Goal: Task Accomplishment & Management: Manage account settings

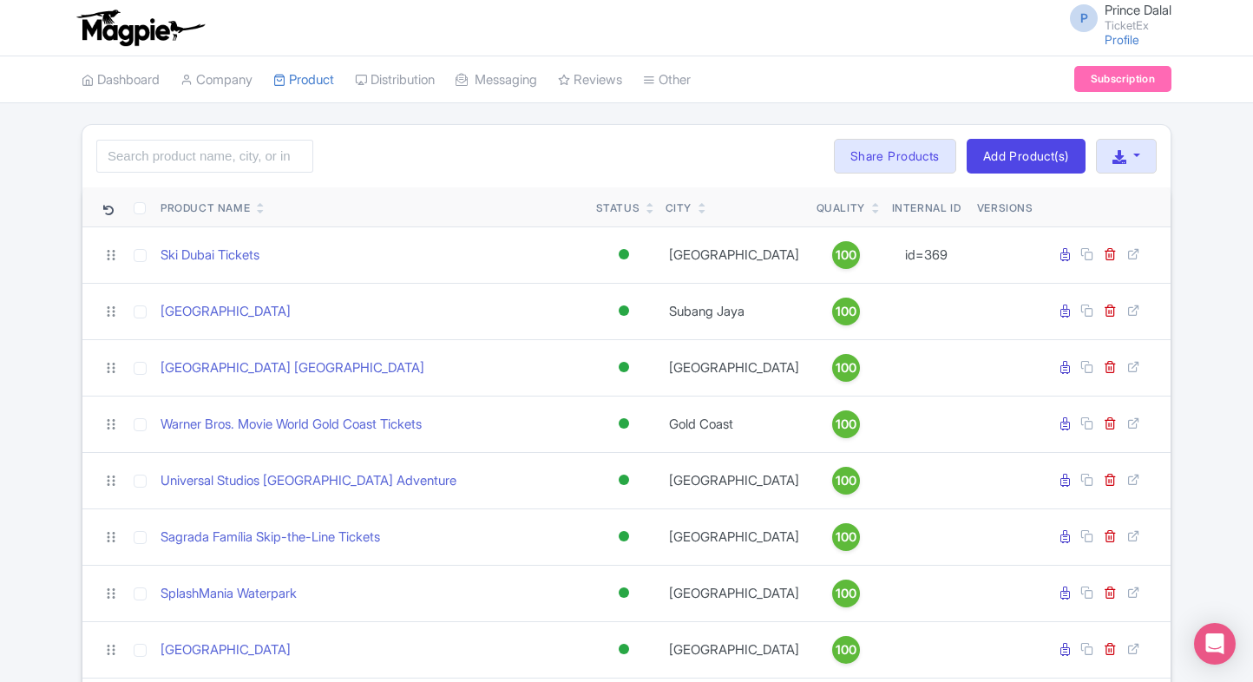
drag, startPoint x: 0, startPoint y: 0, endPoint x: 240, endPoint y: 163, distance: 290.4
click at [240, 163] on input "search" at bounding box center [204, 156] width 217 height 33
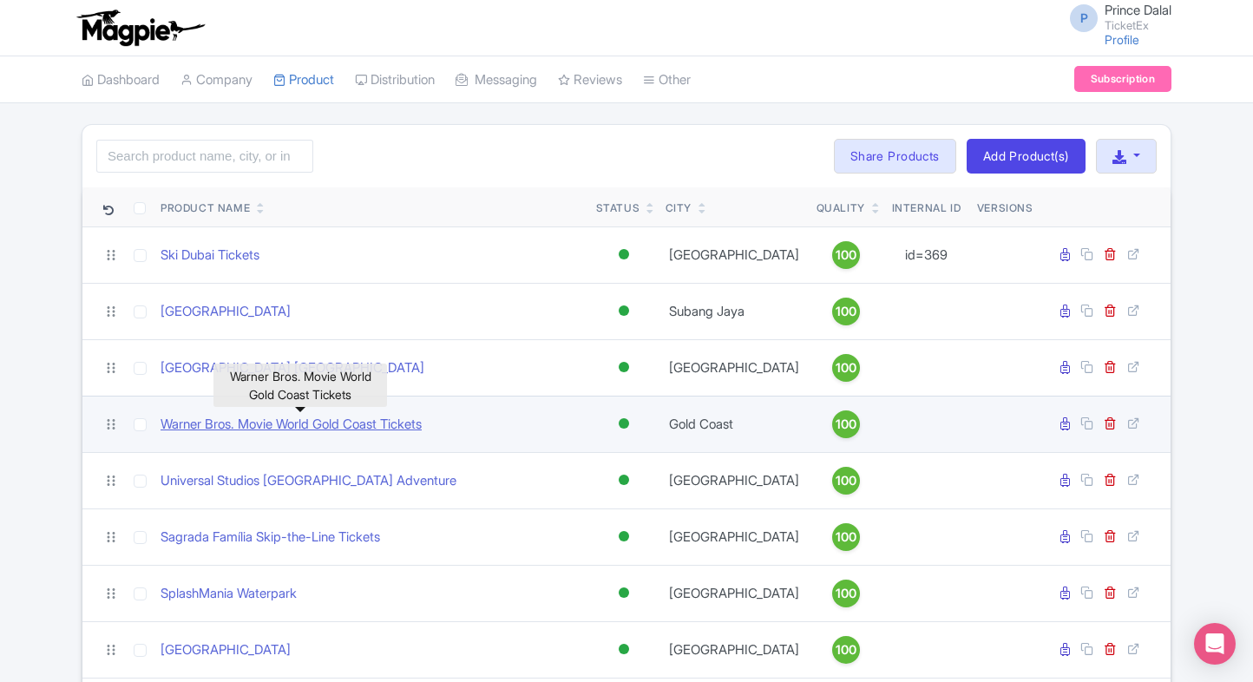
click at [290, 425] on link "Warner Bros. Movie World Gold Coast Tickets" at bounding box center [290, 425] width 261 height 20
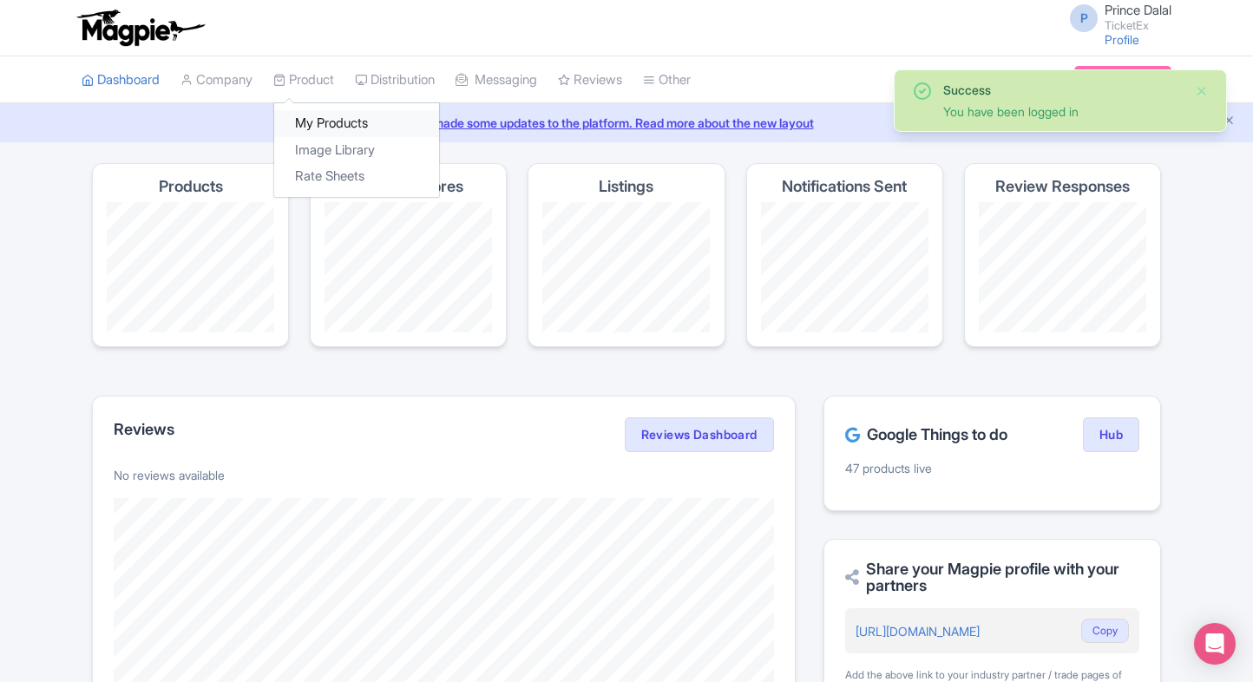
click at [316, 113] on link "My Products" at bounding box center [356, 123] width 165 height 27
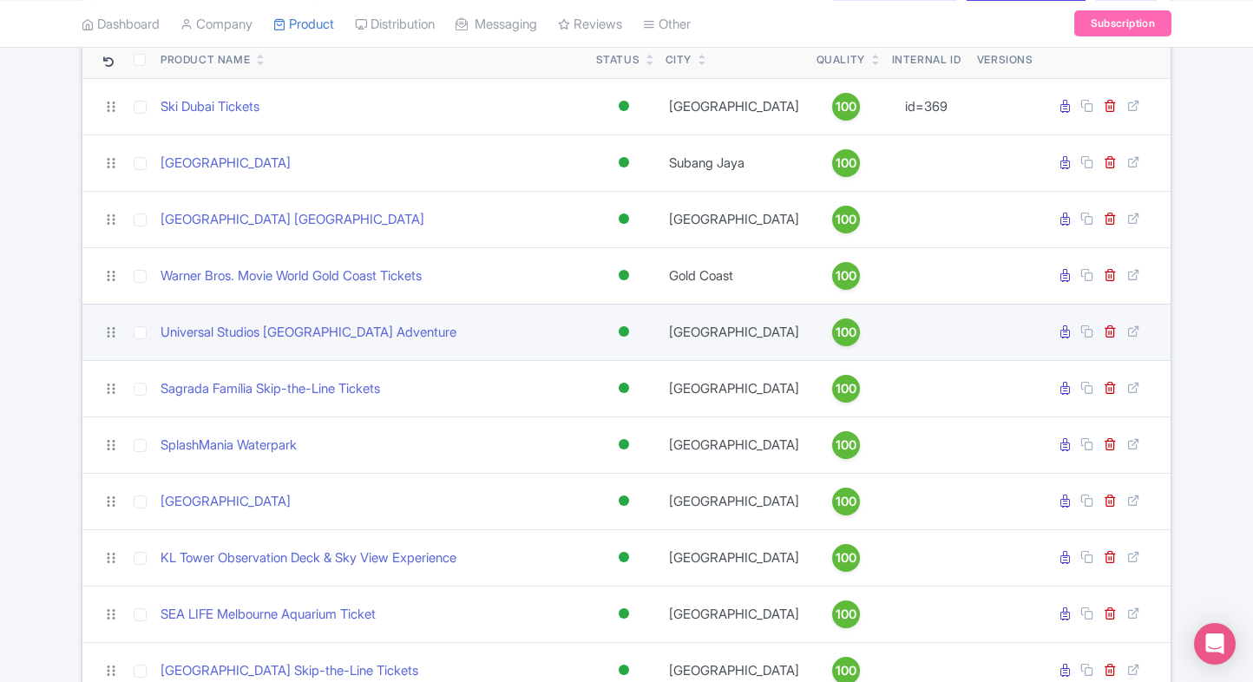
scroll to position [206, 0]
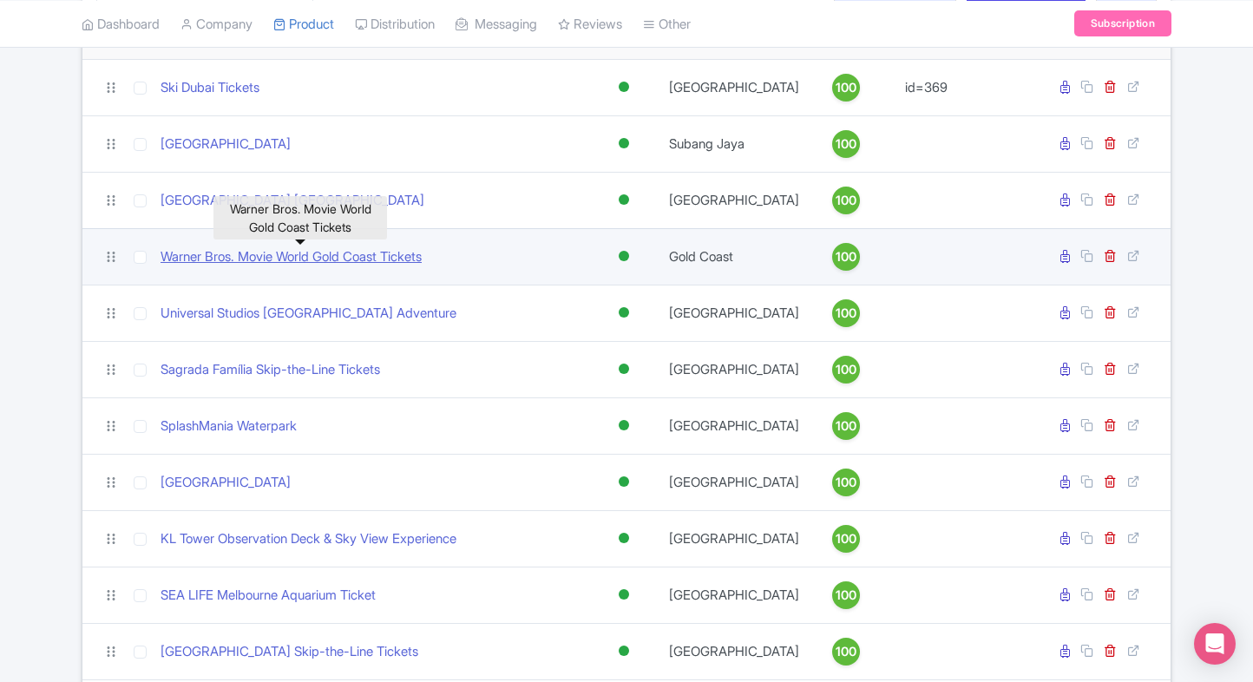
click at [240, 257] on link "Warner Bros. Movie World Gold Coast Tickets" at bounding box center [290, 257] width 261 height 20
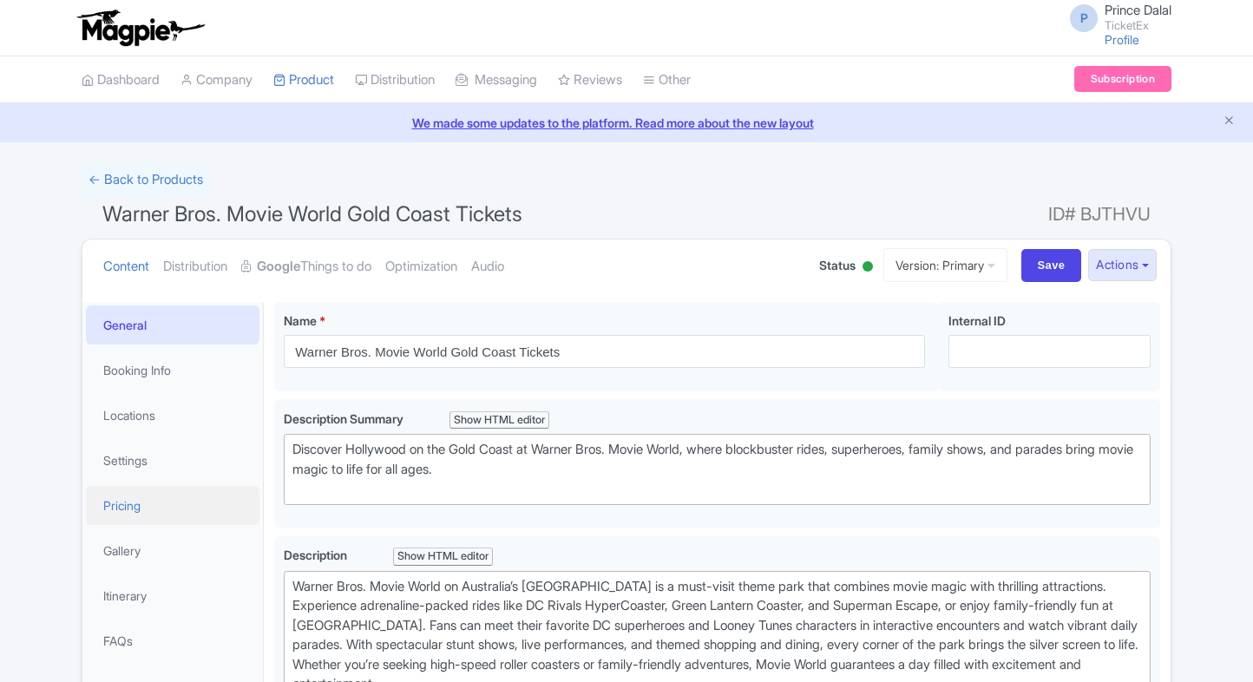
click at [192, 499] on link "Pricing" at bounding box center [173, 505] width 174 height 39
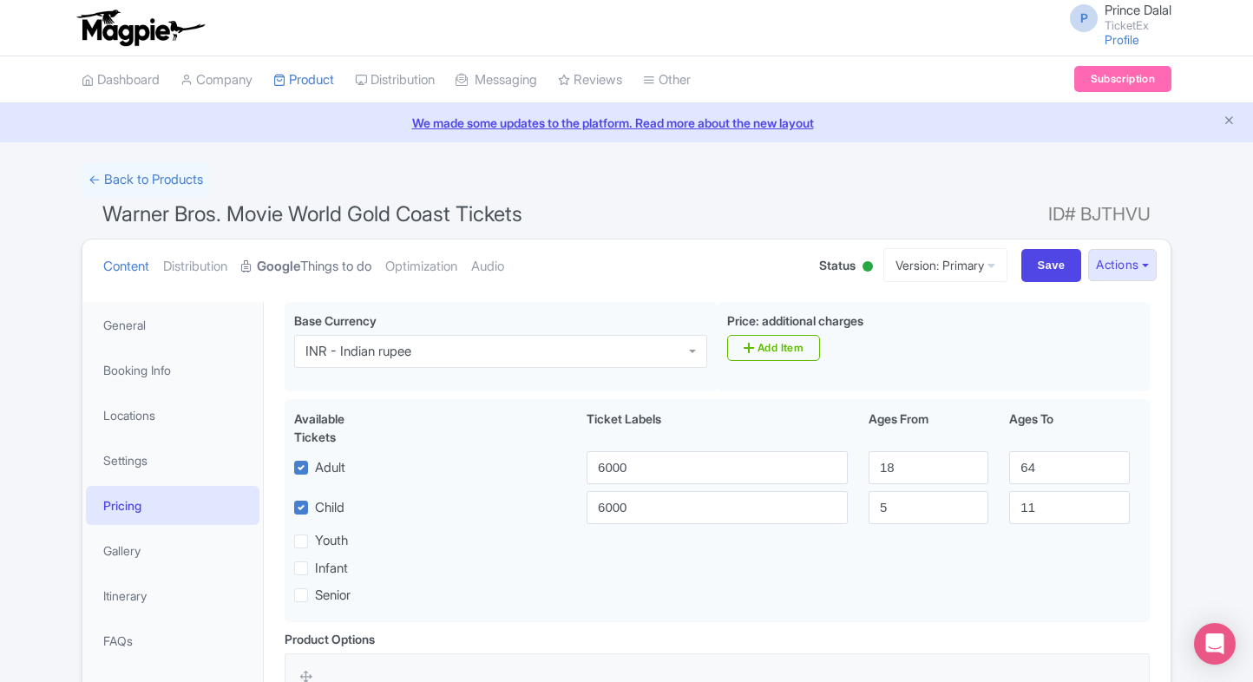
click at [312, 254] on link "Google Things to do" at bounding box center [306, 266] width 130 height 55
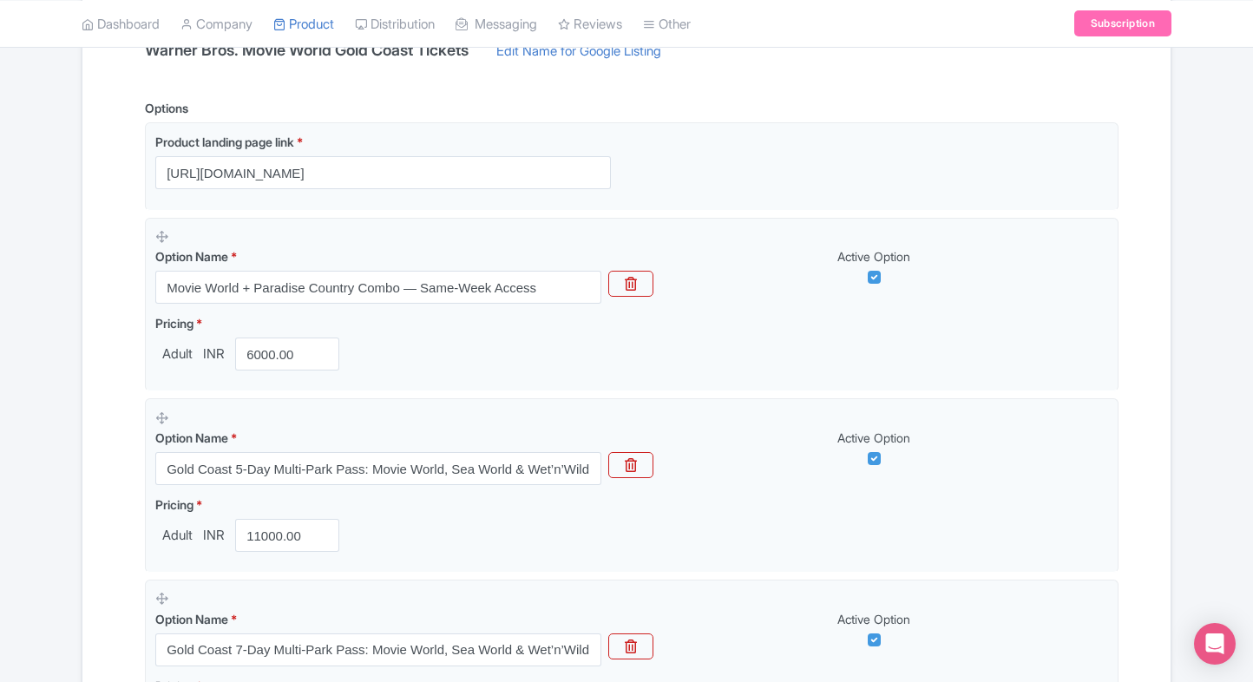
scroll to position [401, 0]
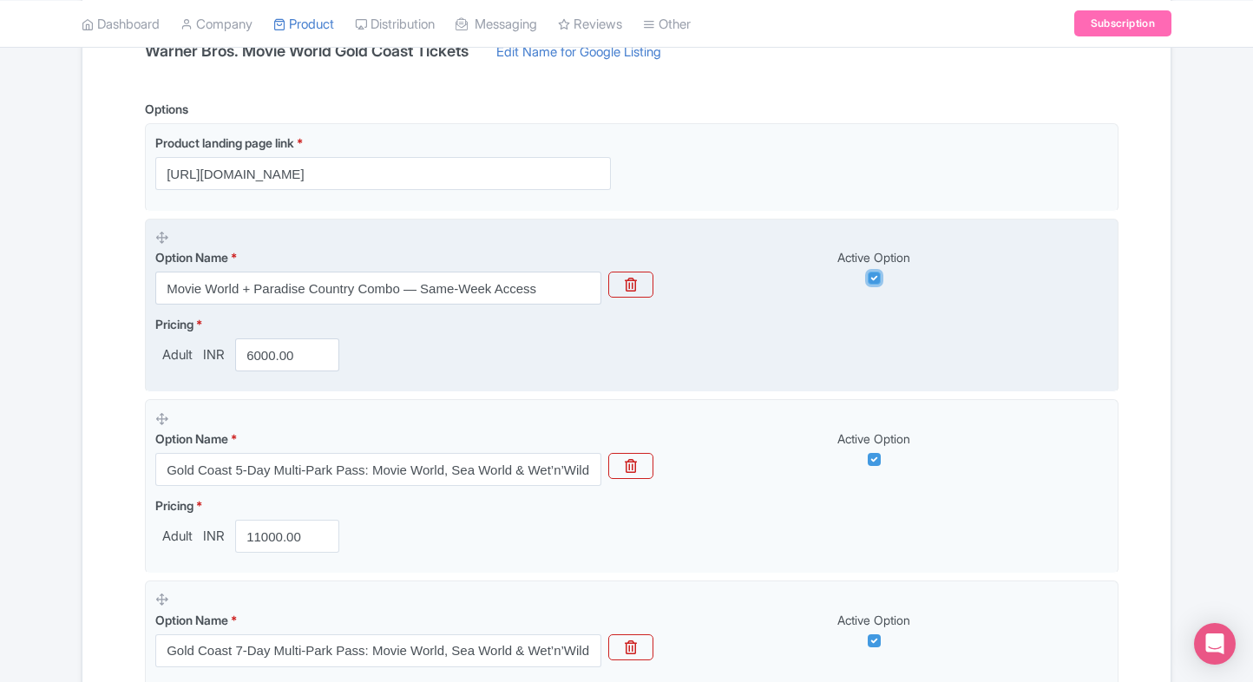
click at [872, 276] on input "checkbox" at bounding box center [874, 278] width 13 height 13
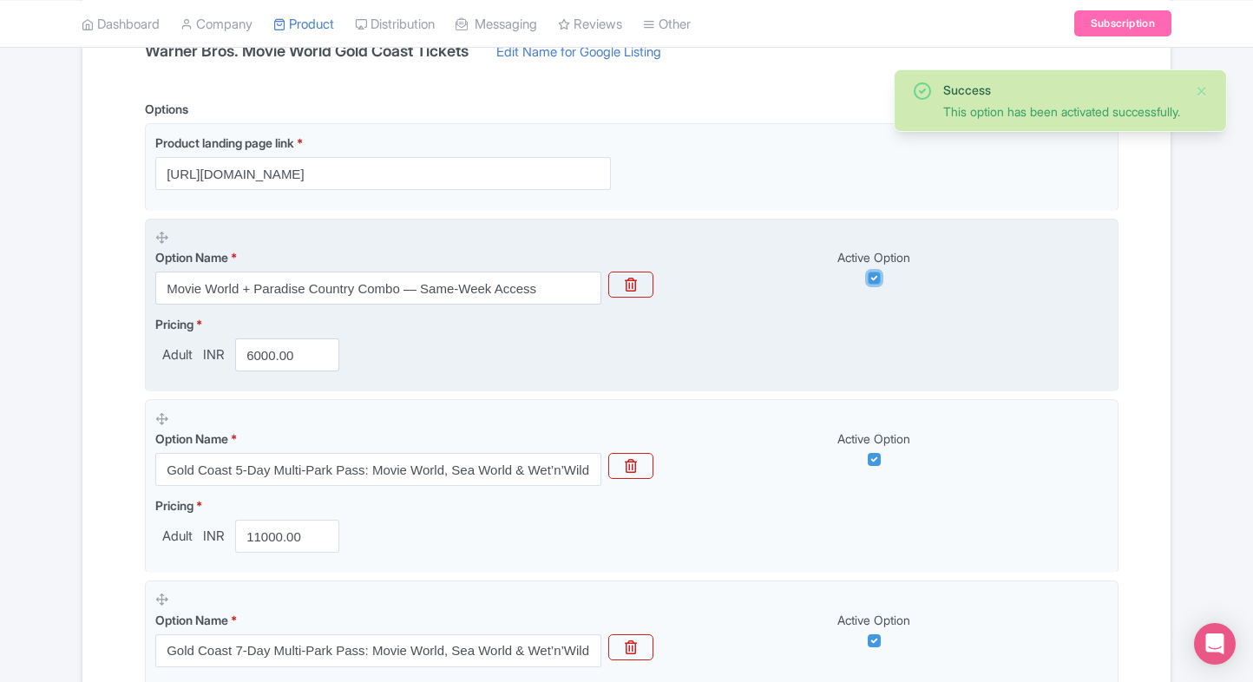
click at [873, 281] on input "checkbox" at bounding box center [874, 278] width 13 height 13
checkbox input "false"
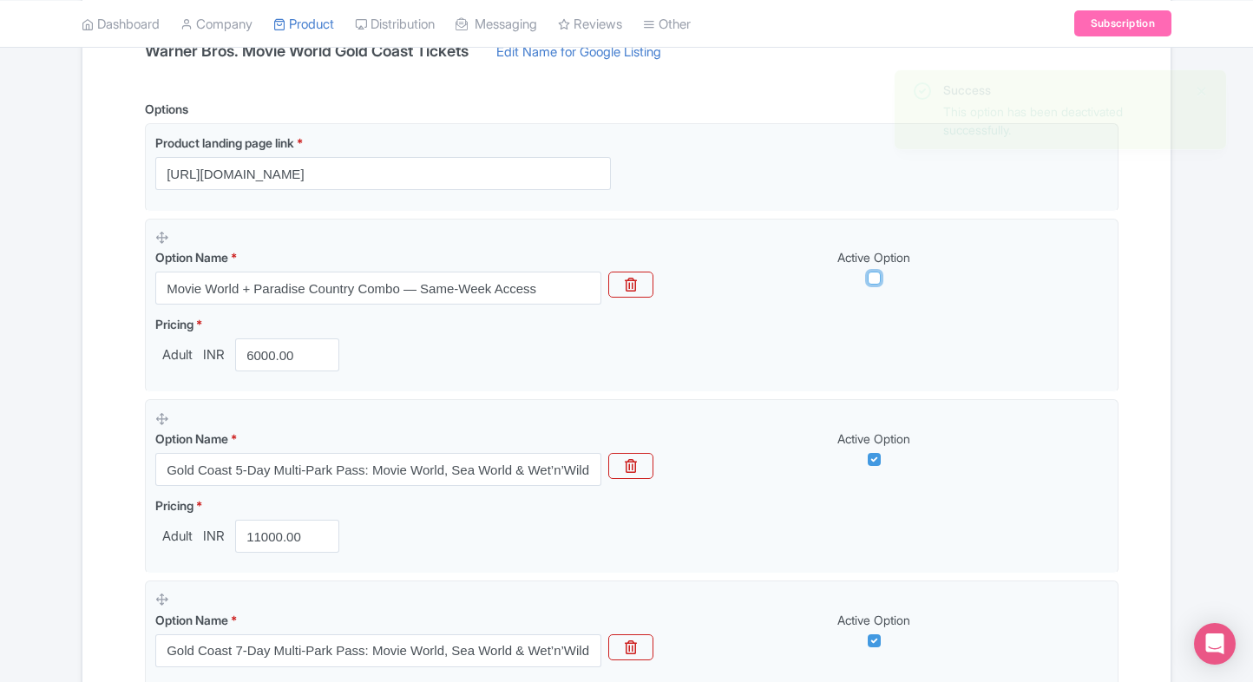
scroll to position [892, 0]
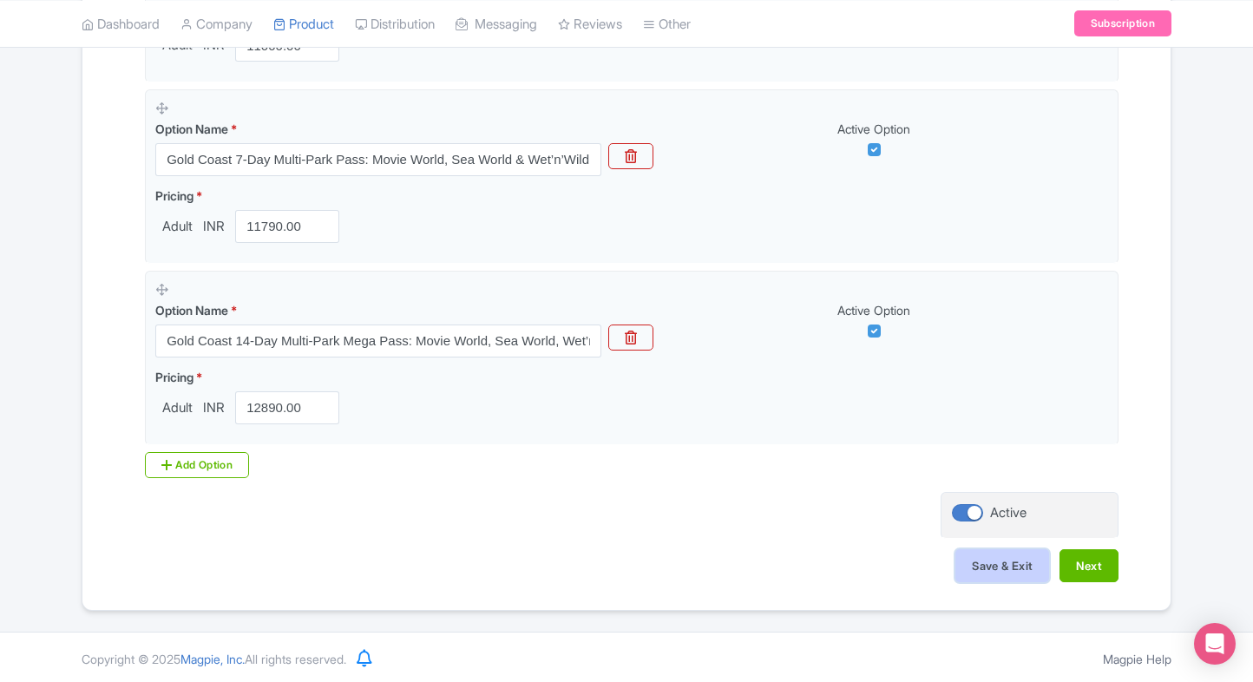
click at [986, 561] on button "Save & Exit" at bounding box center [1002, 565] width 94 height 33
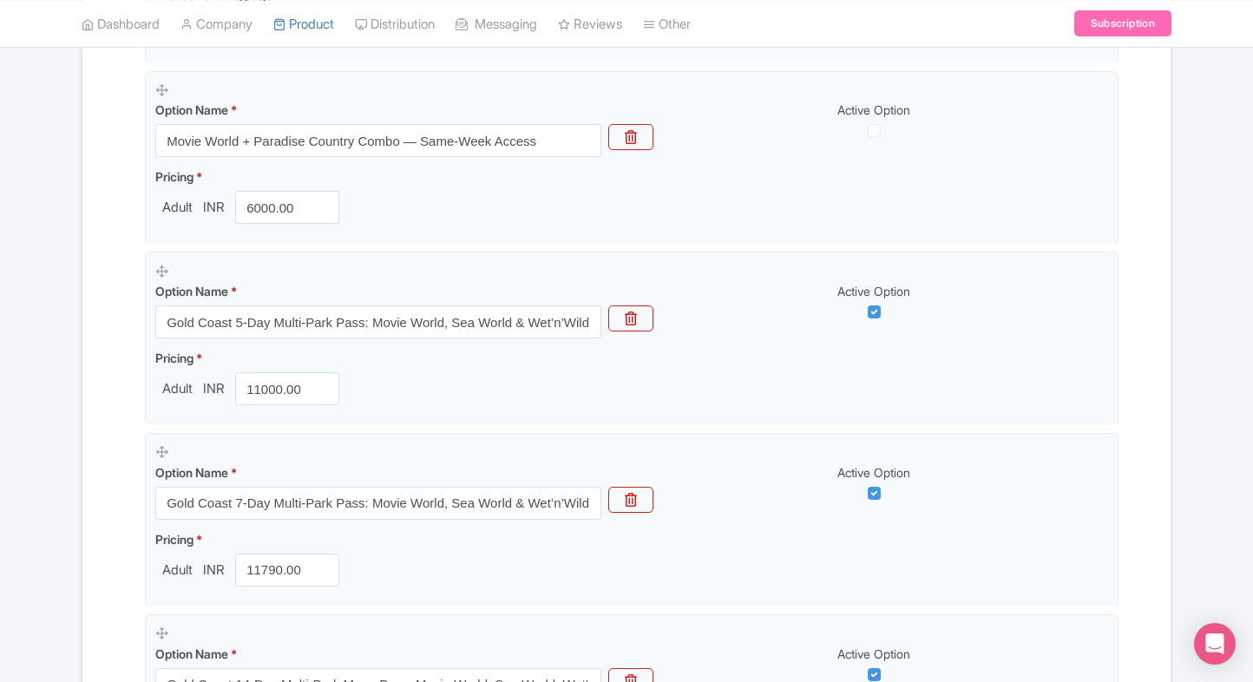
scroll to position [38, 0]
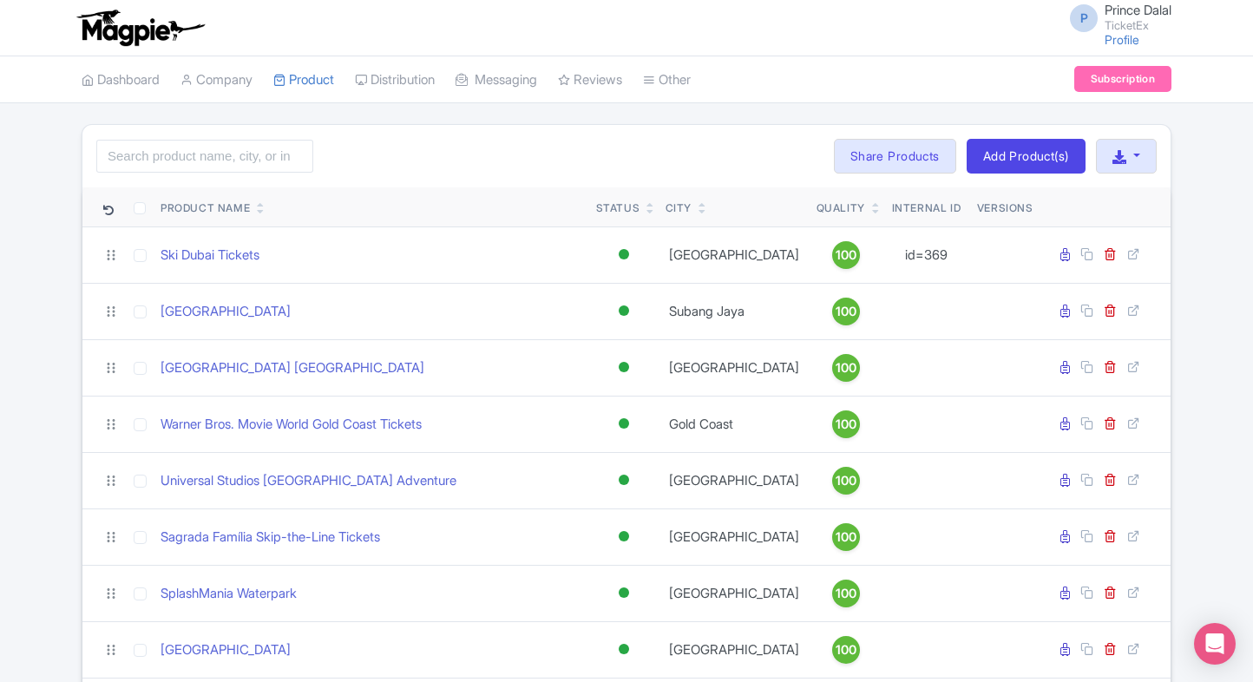
scroll to position [2407, 0]
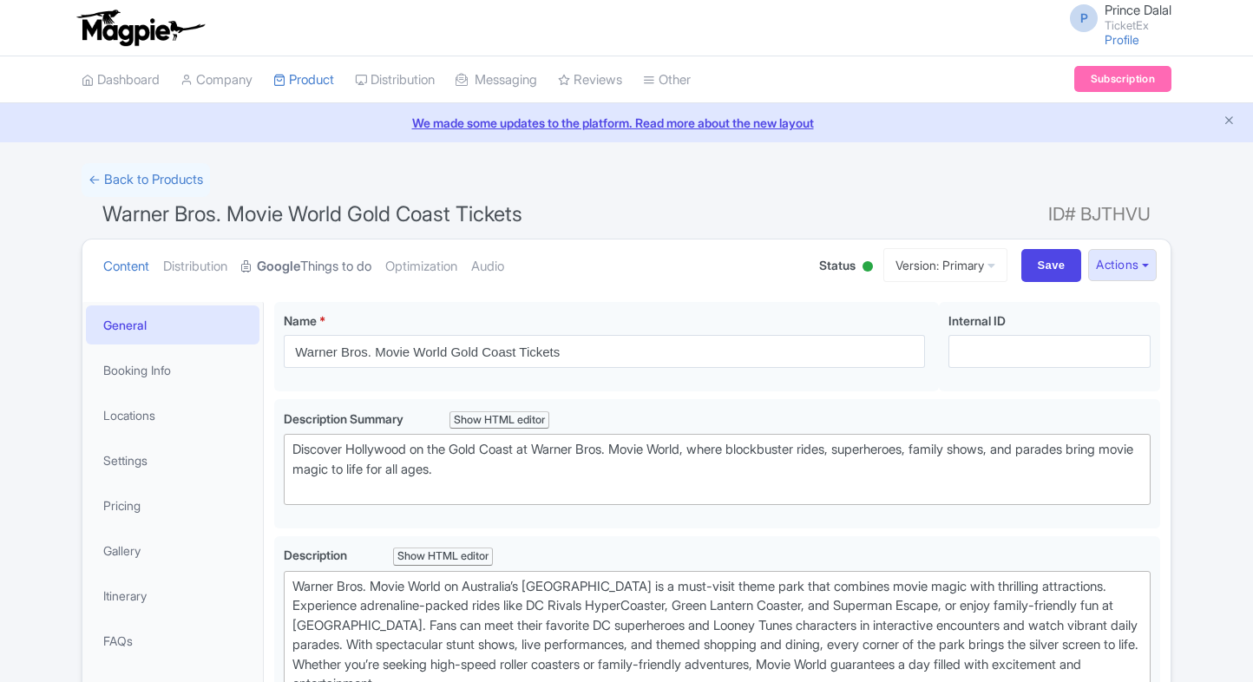
drag, startPoint x: 0, startPoint y: 0, endPoint x: 331, endPoint y: 272, distance: 428.3
click at [331, 272] on link "Google Things to do" at bounding box center [306, 266] width 130 height 55
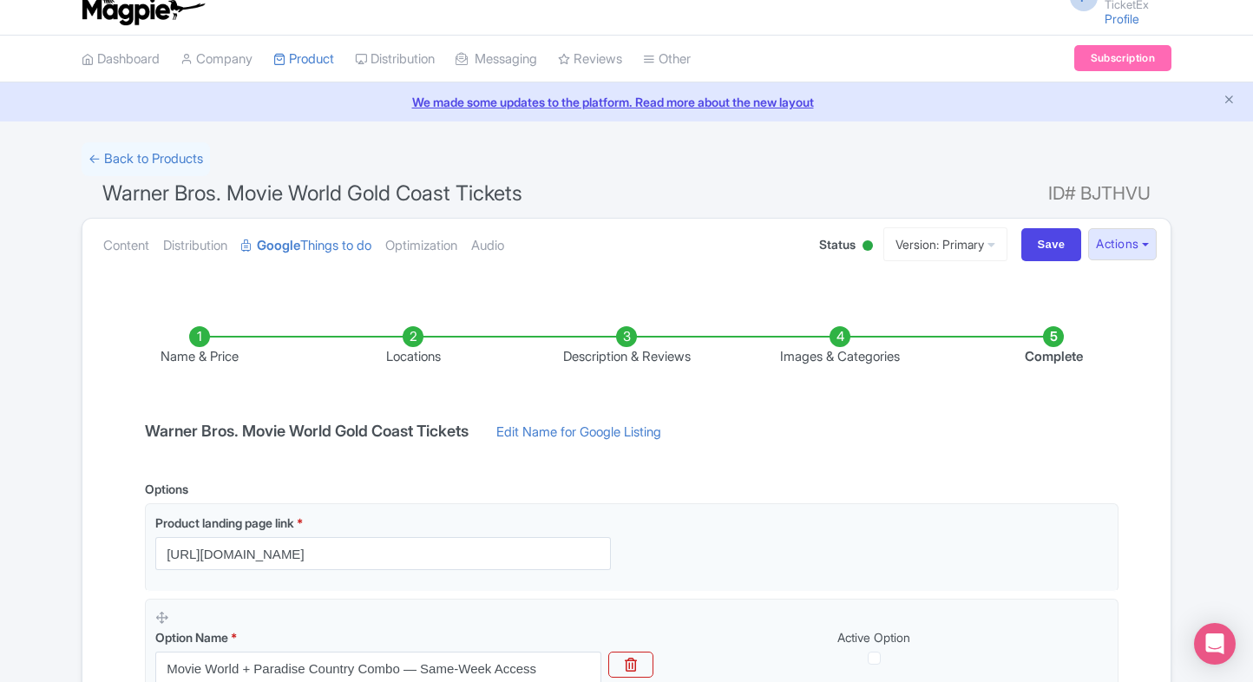
scroll to position [2, 0]
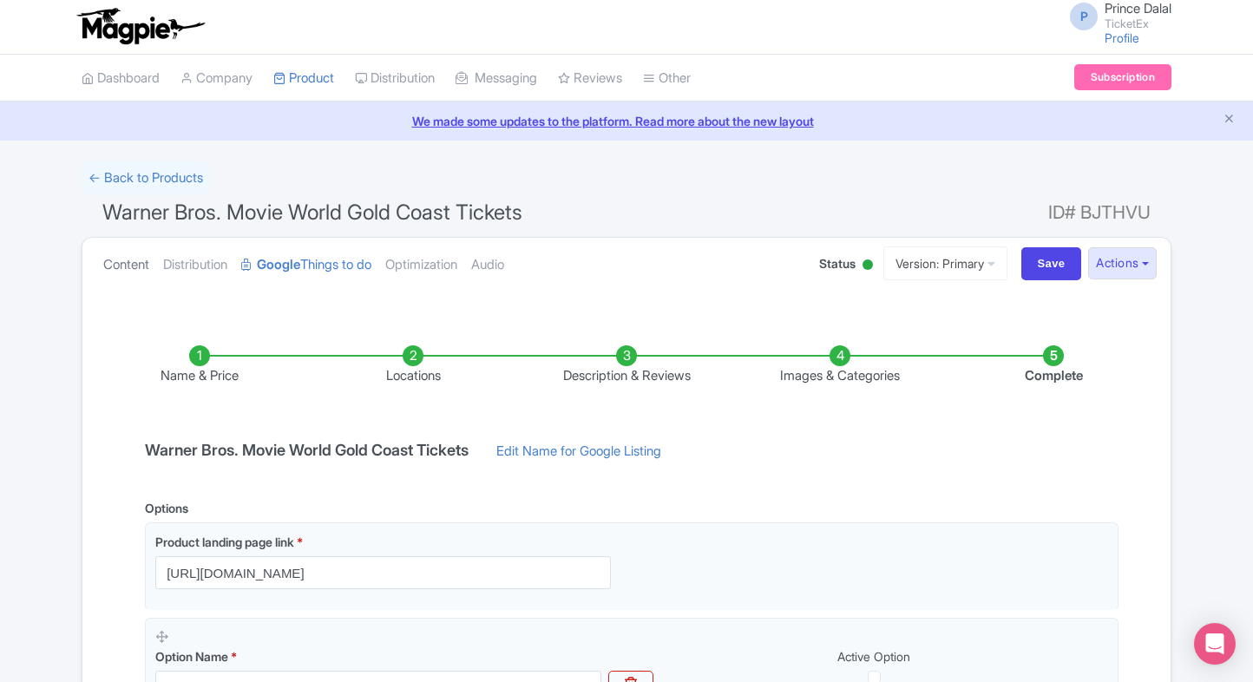
click at [116, 259] on link "Content" at bounding box center [126, 265] width 46 height 55
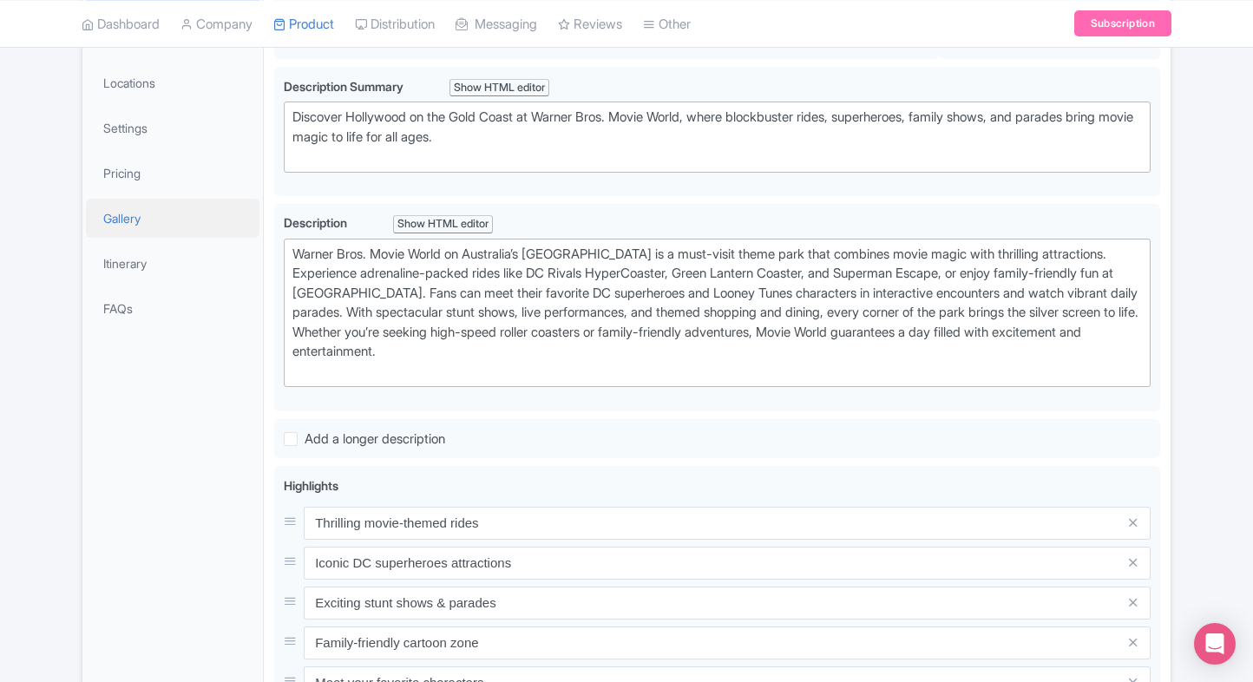
scroll to position [331, 0]
click at [147, 180] on link "Pricing" at bounding box center [173, 173] width 174 height 39
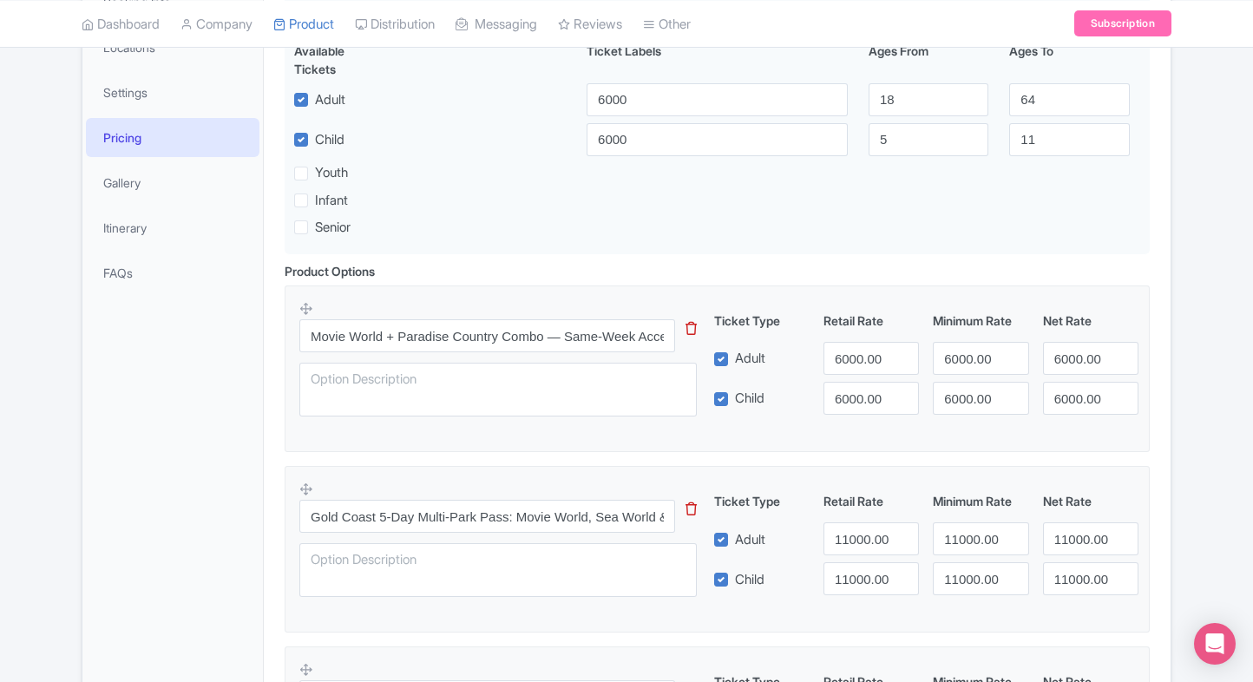
scroll to position [0, 0]
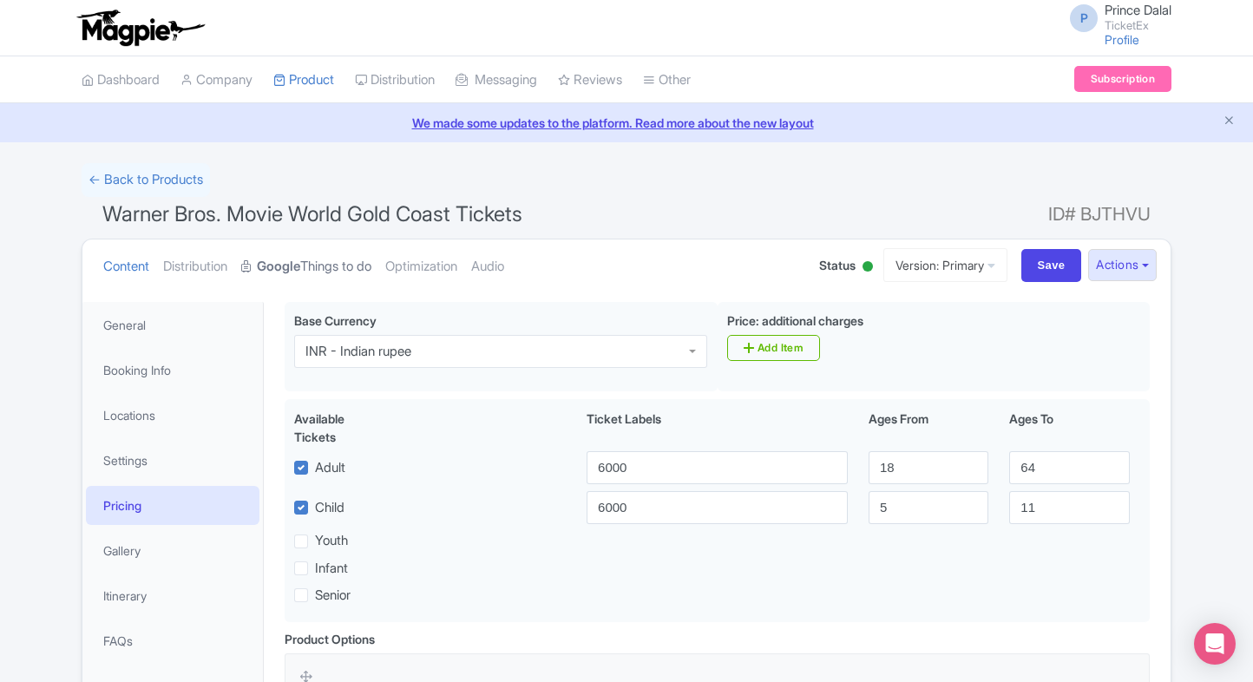
click at [319, 269] on link "Google Things to do" at bounding box center [306, 266] width 130 height 55
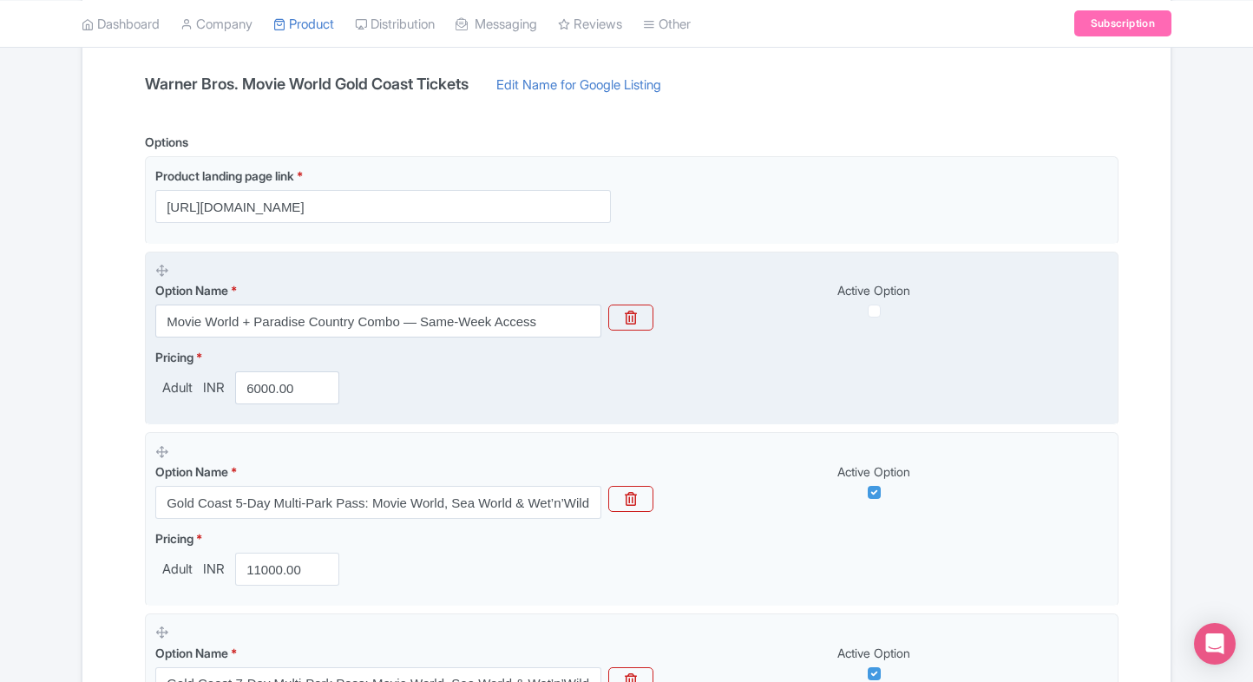
scroll to position [378, 0]
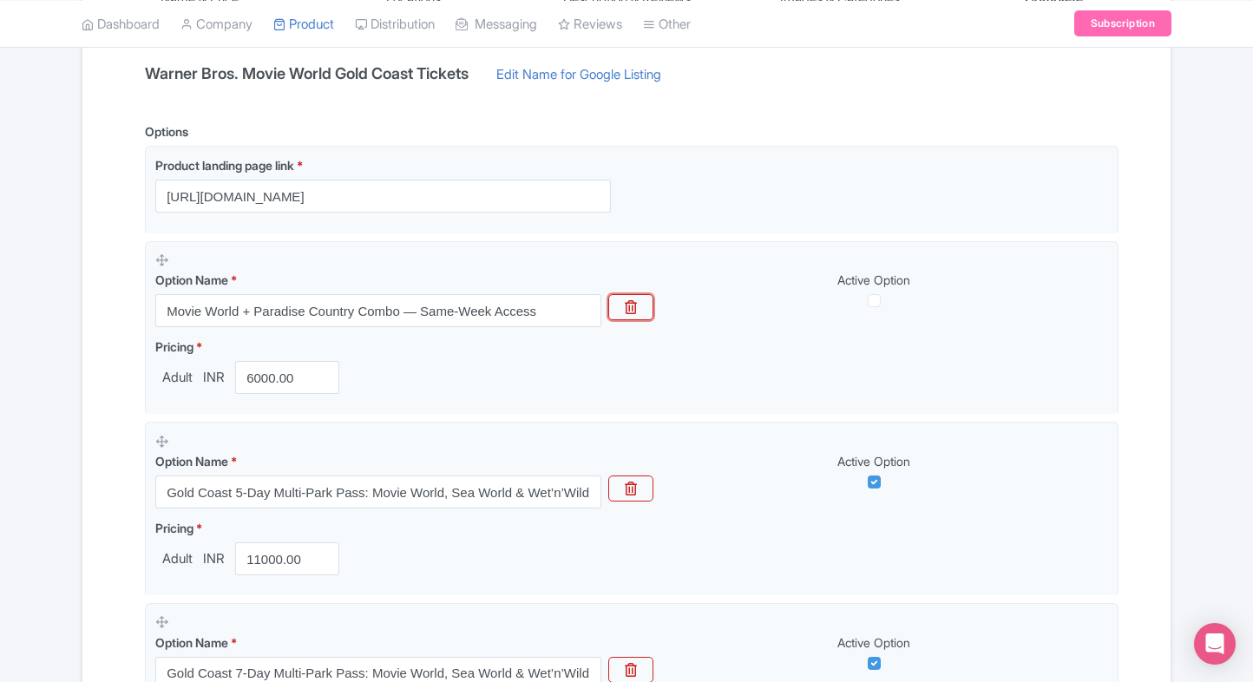
click at [631, 307] on icon "button" at bounding box center [631, 307] width 12 height 14
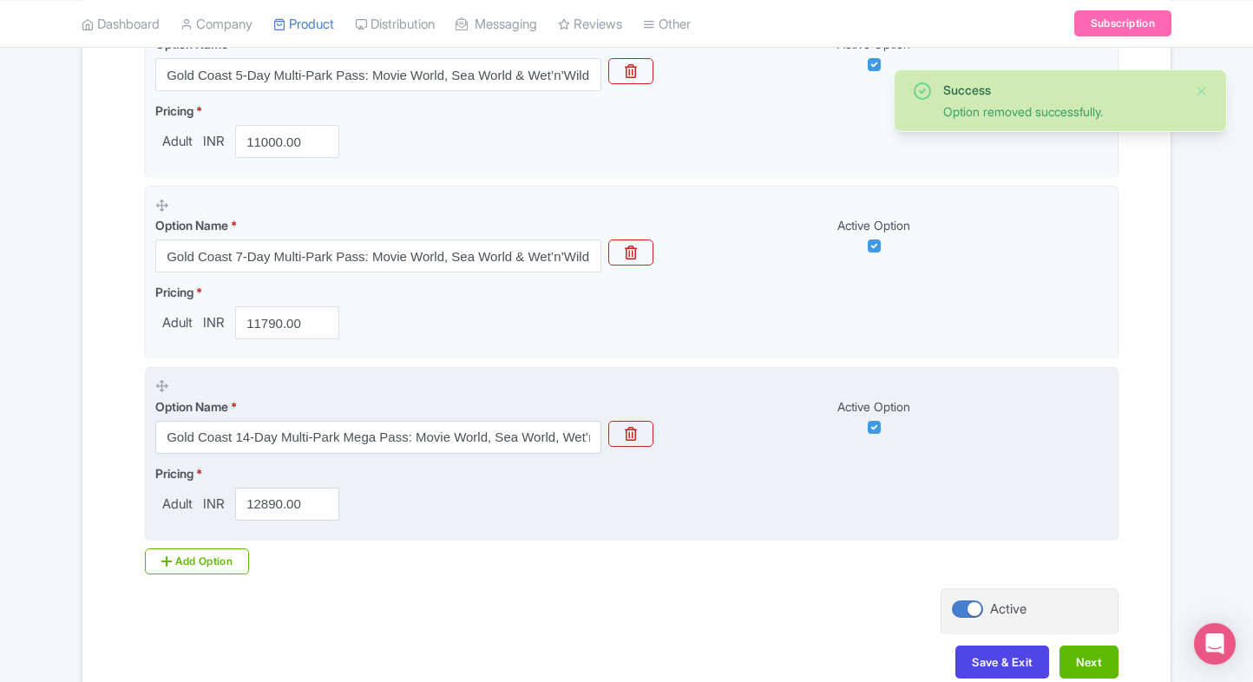
scroll to position [711, 0]
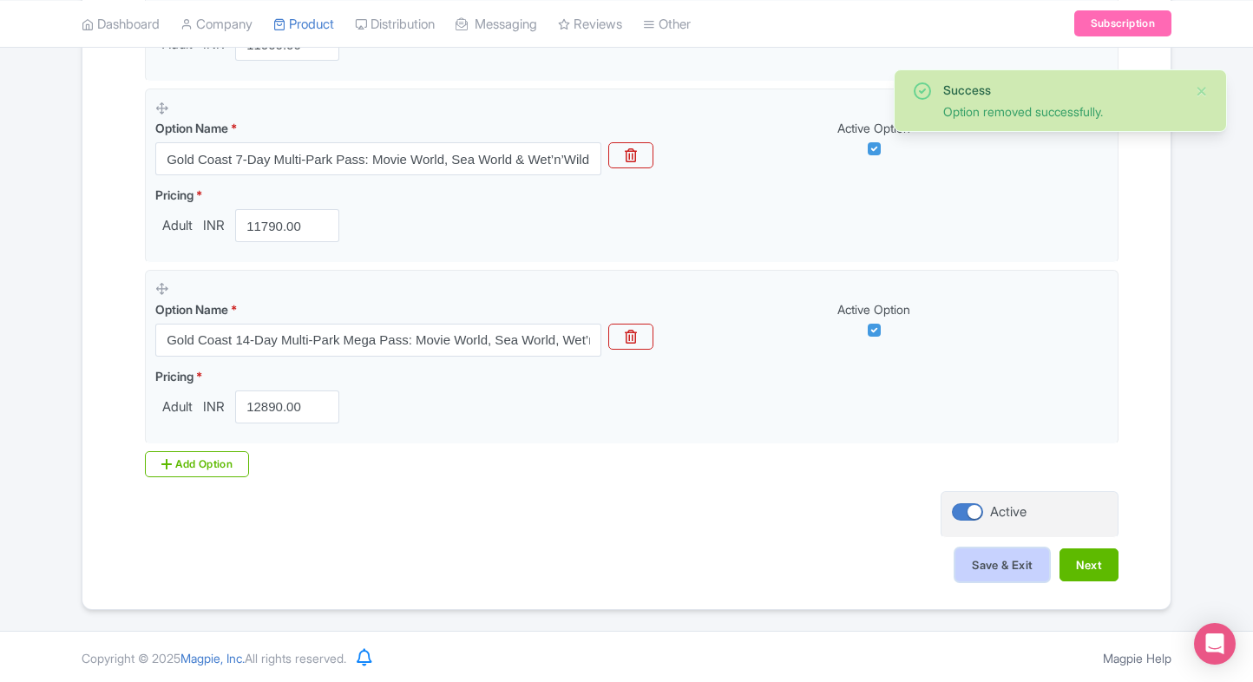
click at [972, 579] on button "Save & Exit" at bounding box center [1002, 564] width 94 height 33
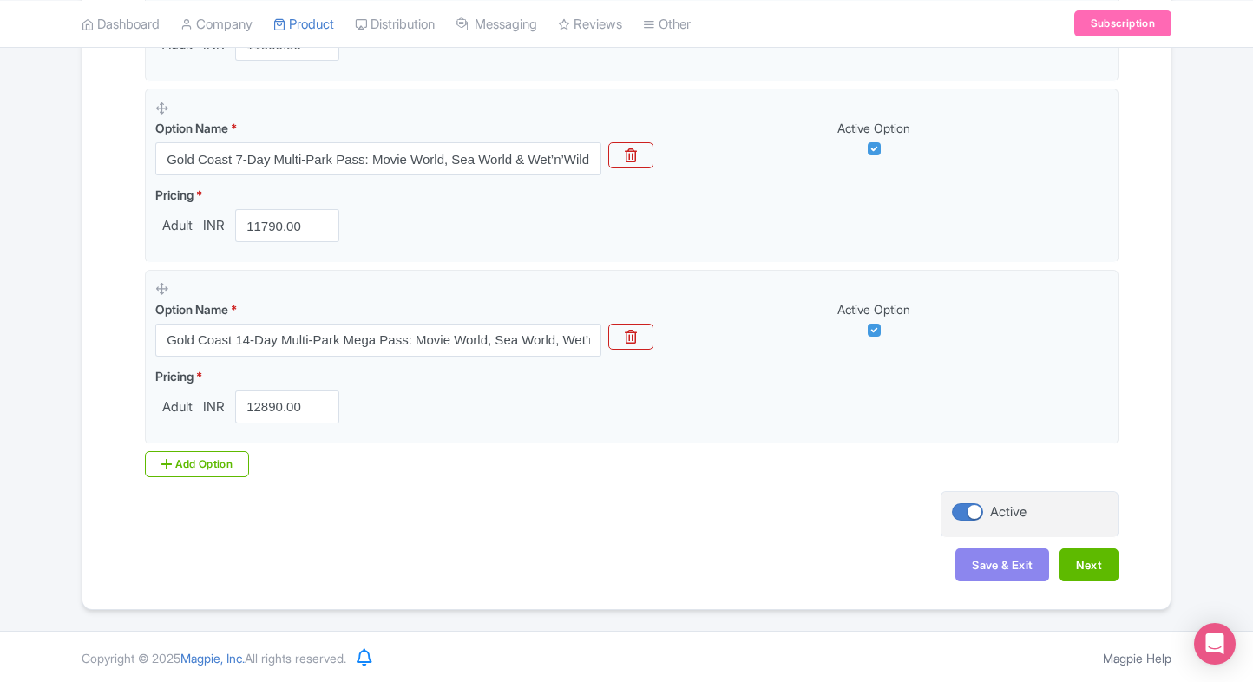
scroll to position [0, 0]
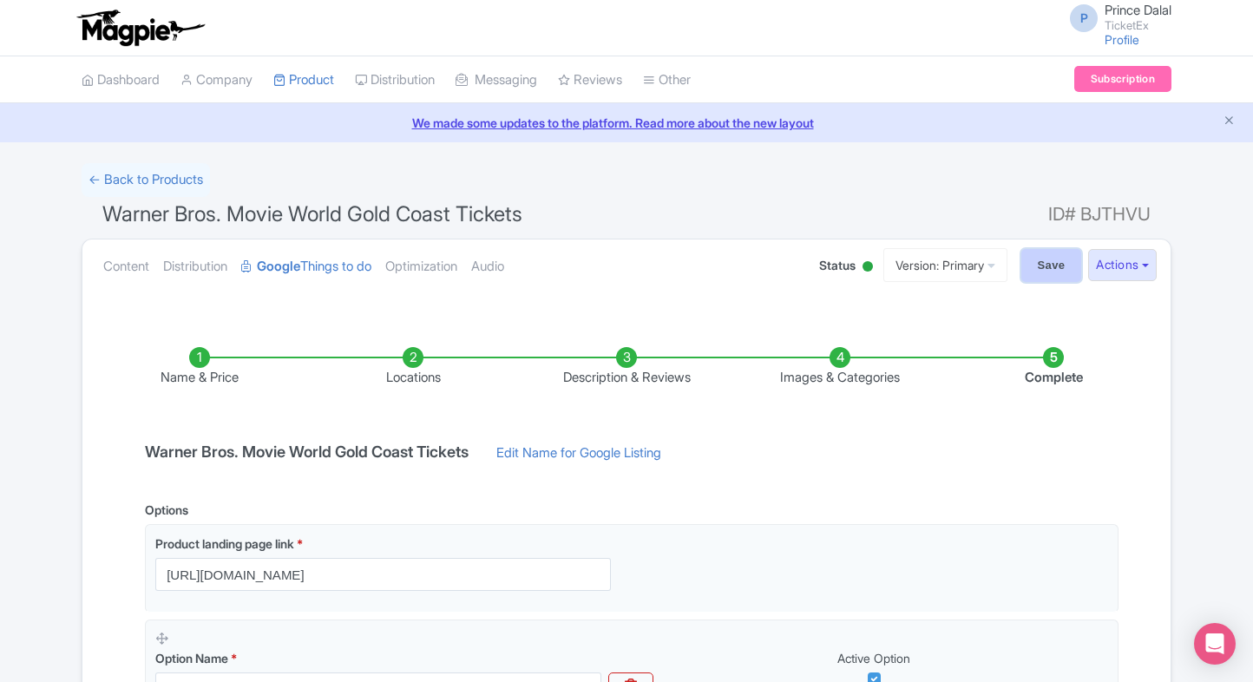
click at [1044, 272] on input "Save" at bounding box center [1051, 265] width 61 height 33
type input "Saving..."
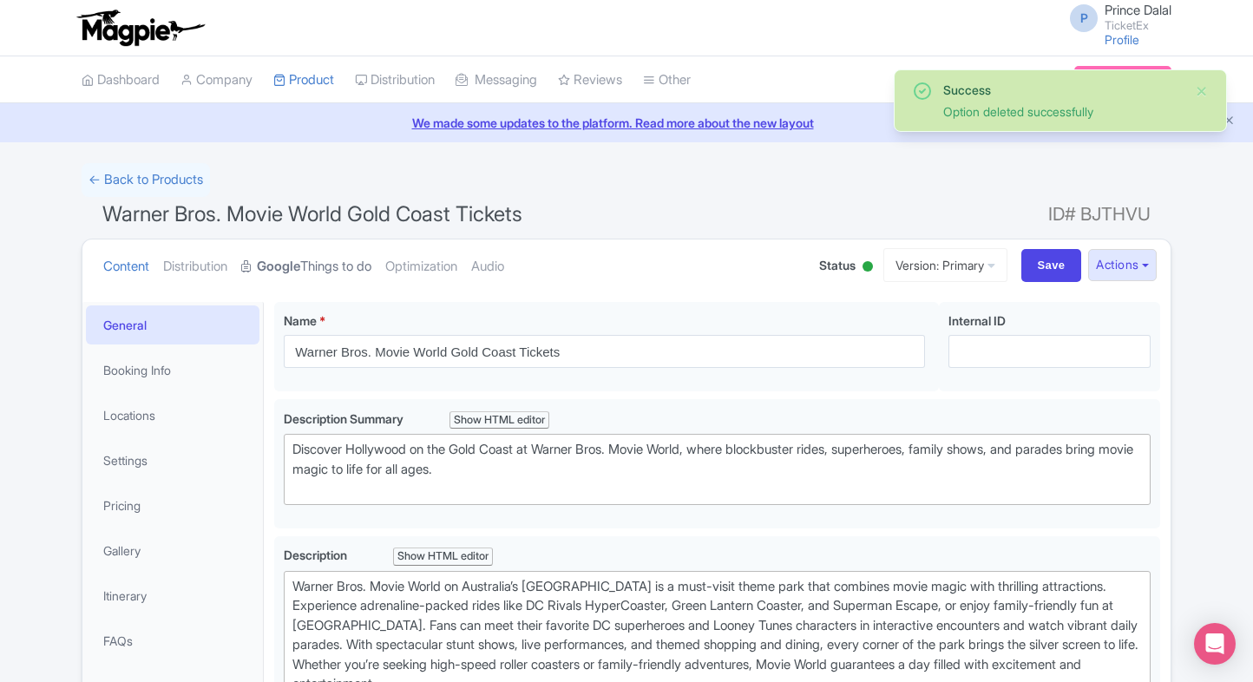
click at [307, 276] on link "Google Things to do" at bounding box center [306, 266] width 130 height 55
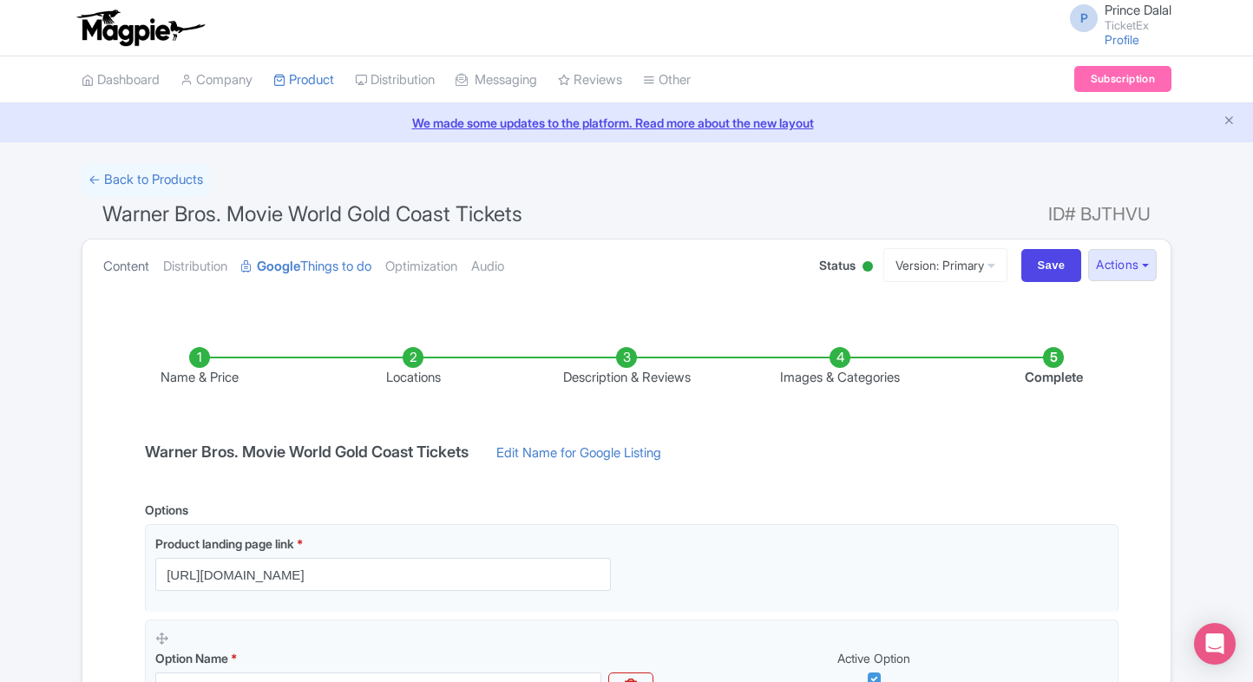
click at [134, 262] on link "Content" at bounding box center [126, 266] width 46 height 55
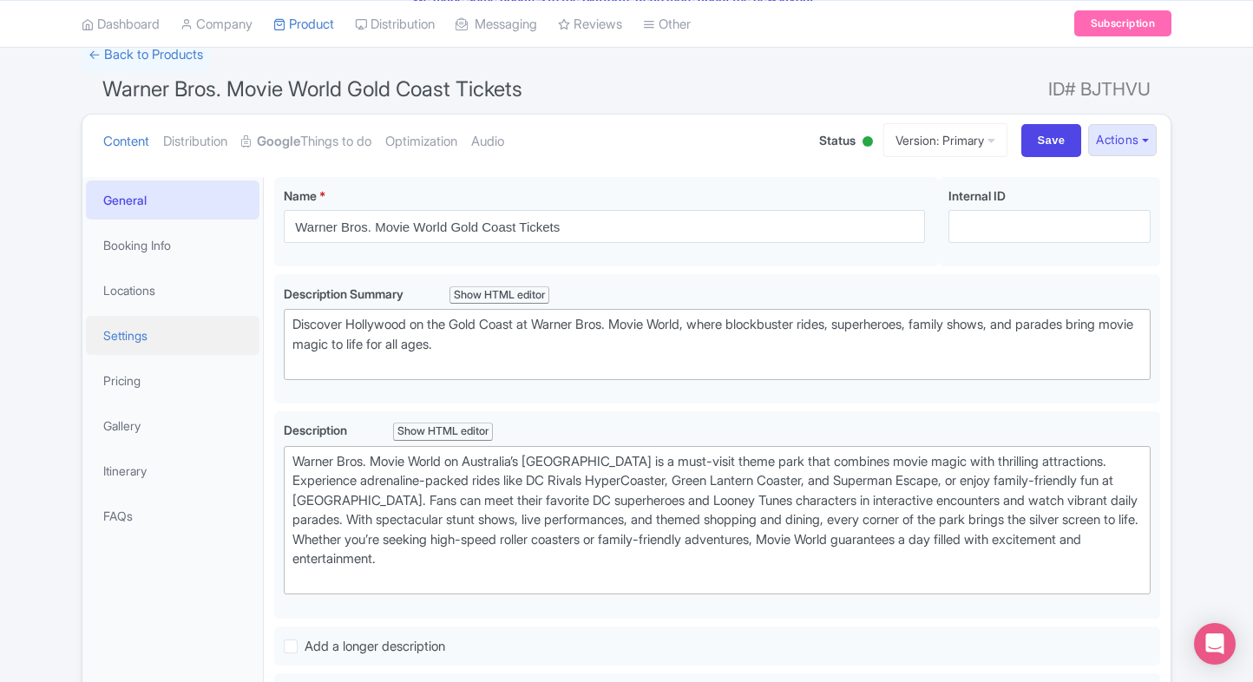
scroll to position [130, 0]
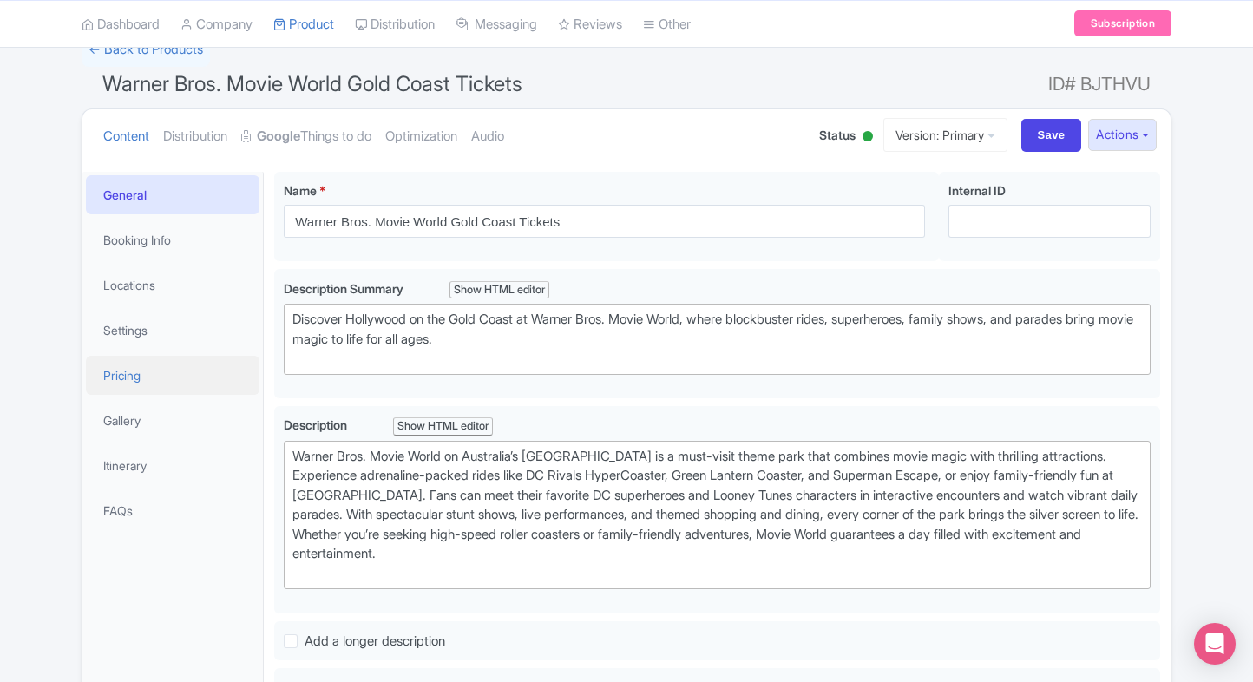
click at [175, 379] on link "Pricing" at bounding box center [173, 375] width 174 height 39
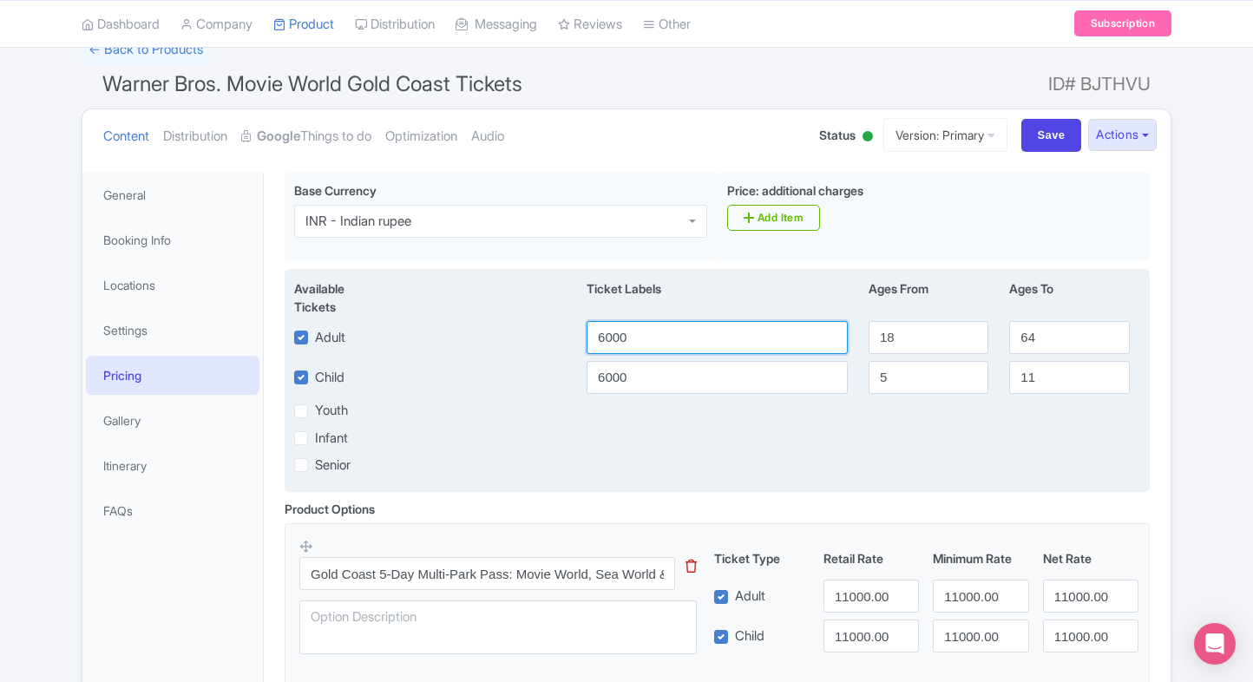
click at [672, 344] on input "6000" at bounding box center [716, 337] width 261 height 33
type input "11000"
click at [629, 370] on input "6000" at bounding box center [716, 377] width 261 height 33
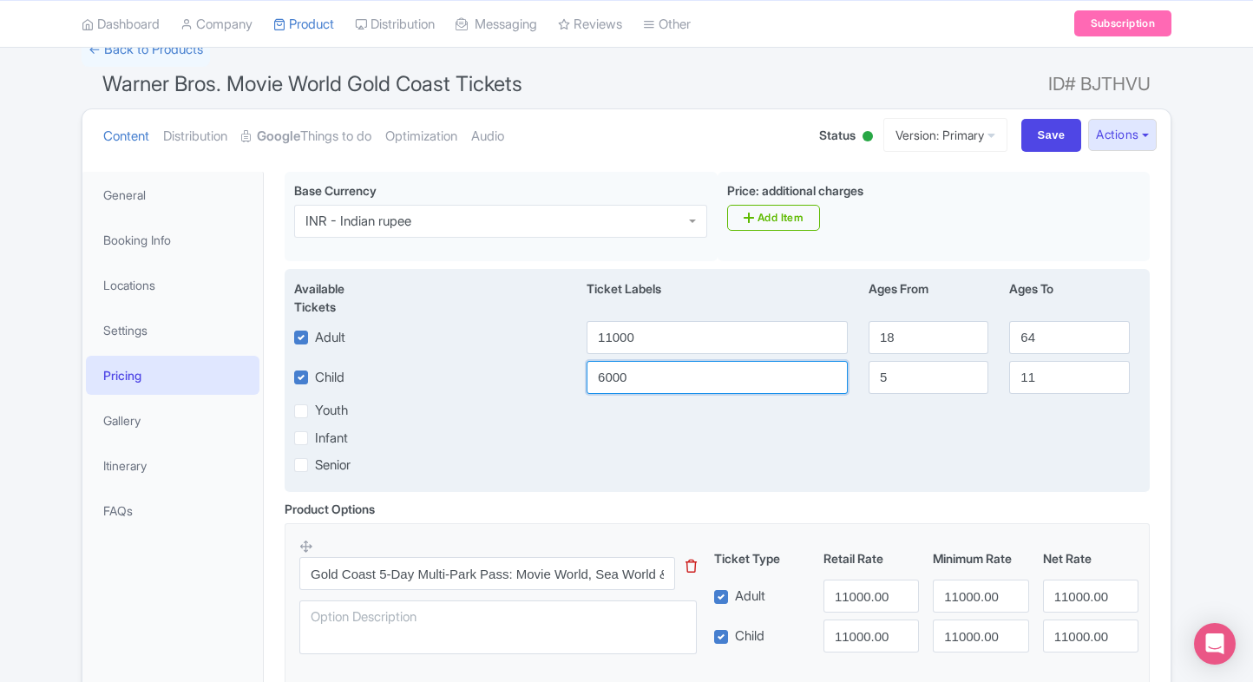
click at [629, 370] on input "6000" at bounding box center [716, 377] width 261 height 33
type input "11000"
click at [569, 449] on div "Available Tickets i Ticket Labels Ages From Ages To Adult 11000 18 64 Child 110…" at bounding box center [717, 380] width 865 height 223
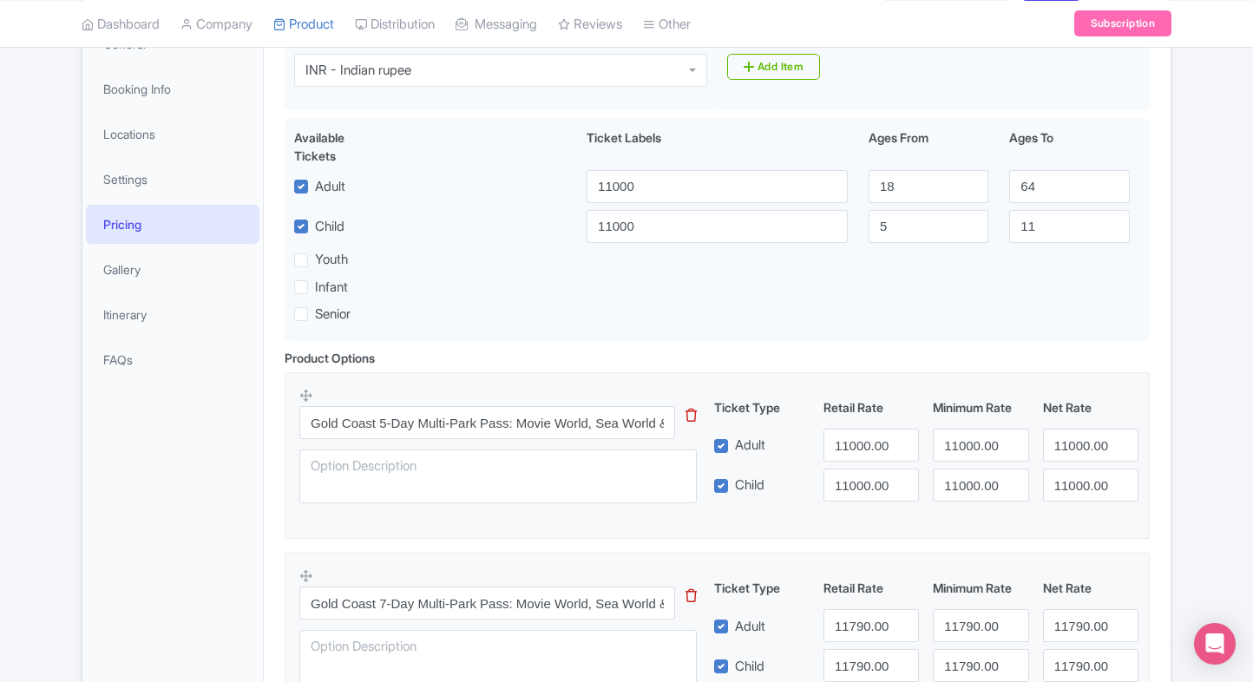
click at [1189, 403] on div "Success Option deleted successfully ← Back to Products Warner Bros. Movie World…" at bounding box center [626, 450] width 1253 height 1136
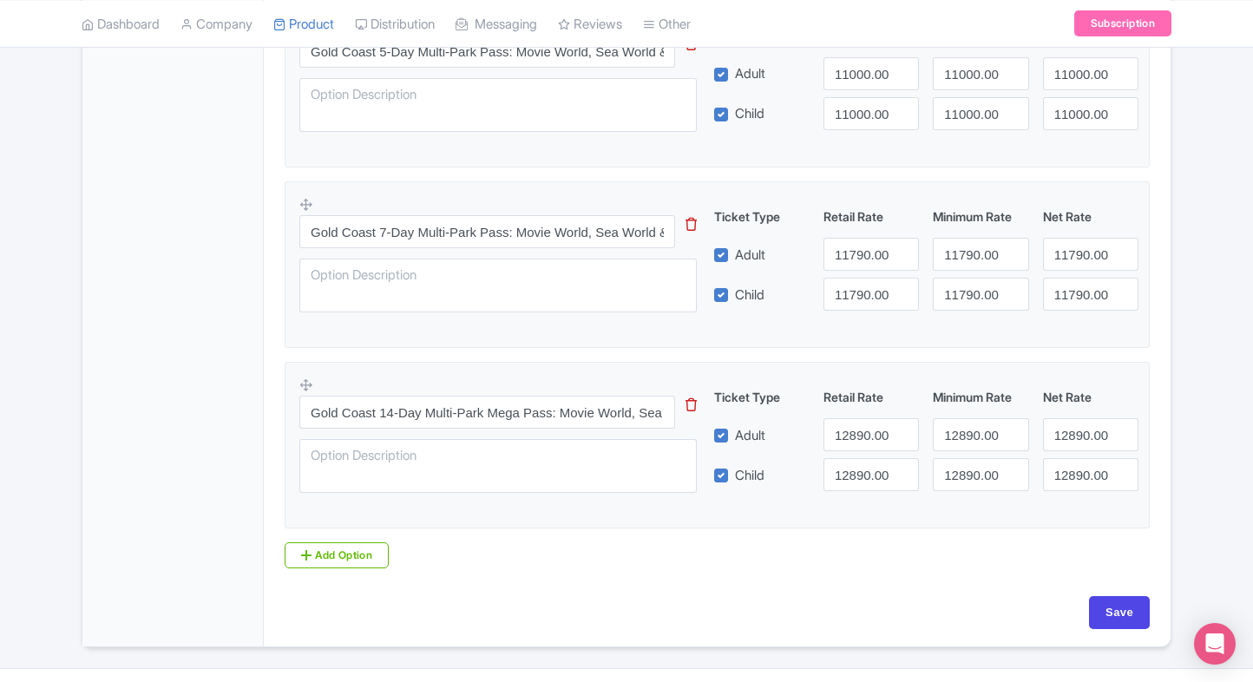
scroll to position [656, 0]
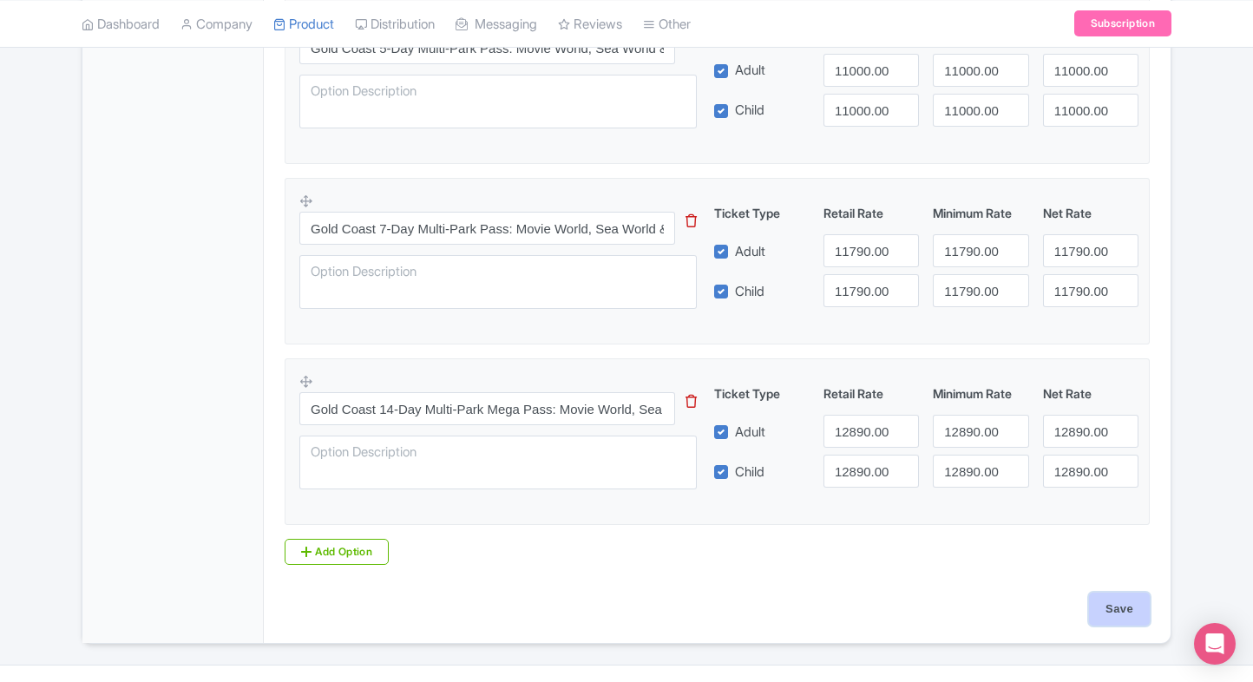
click at [1119, 601] on input "Save" at bounding box center [1119, 609] width 61 height 33
type input "Saving..."
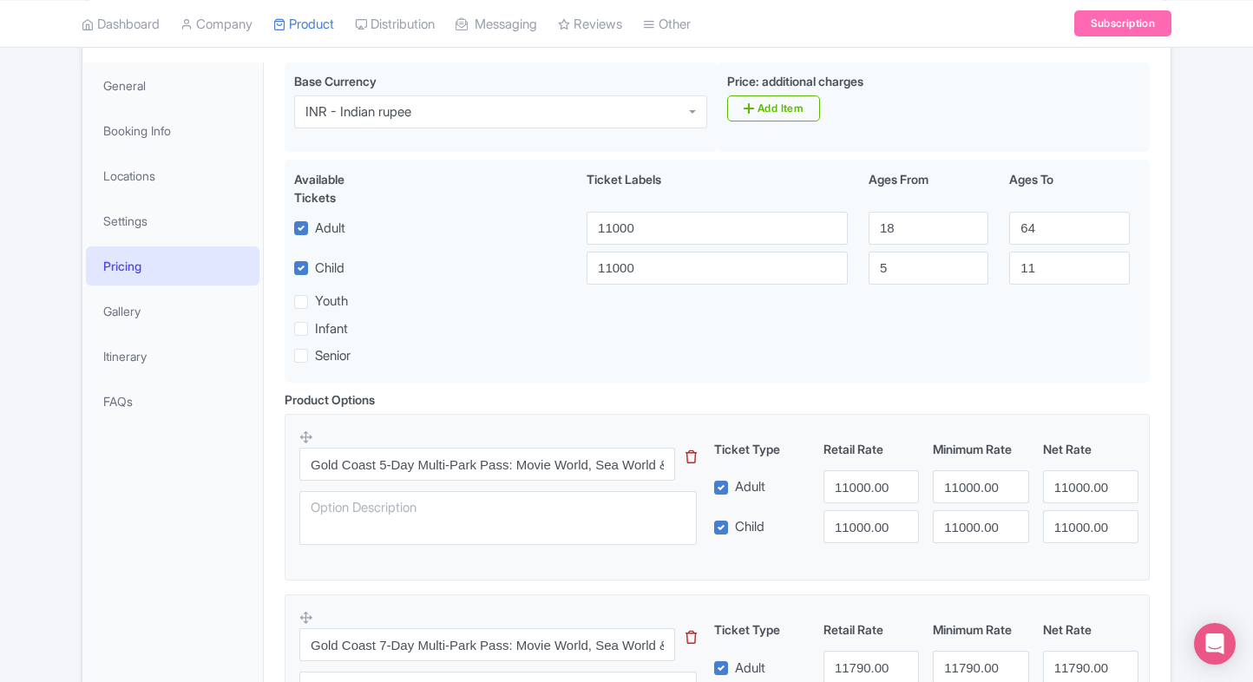
scroll to position [0, 0]
